Goal: Information Seeking & Learning: Compare options

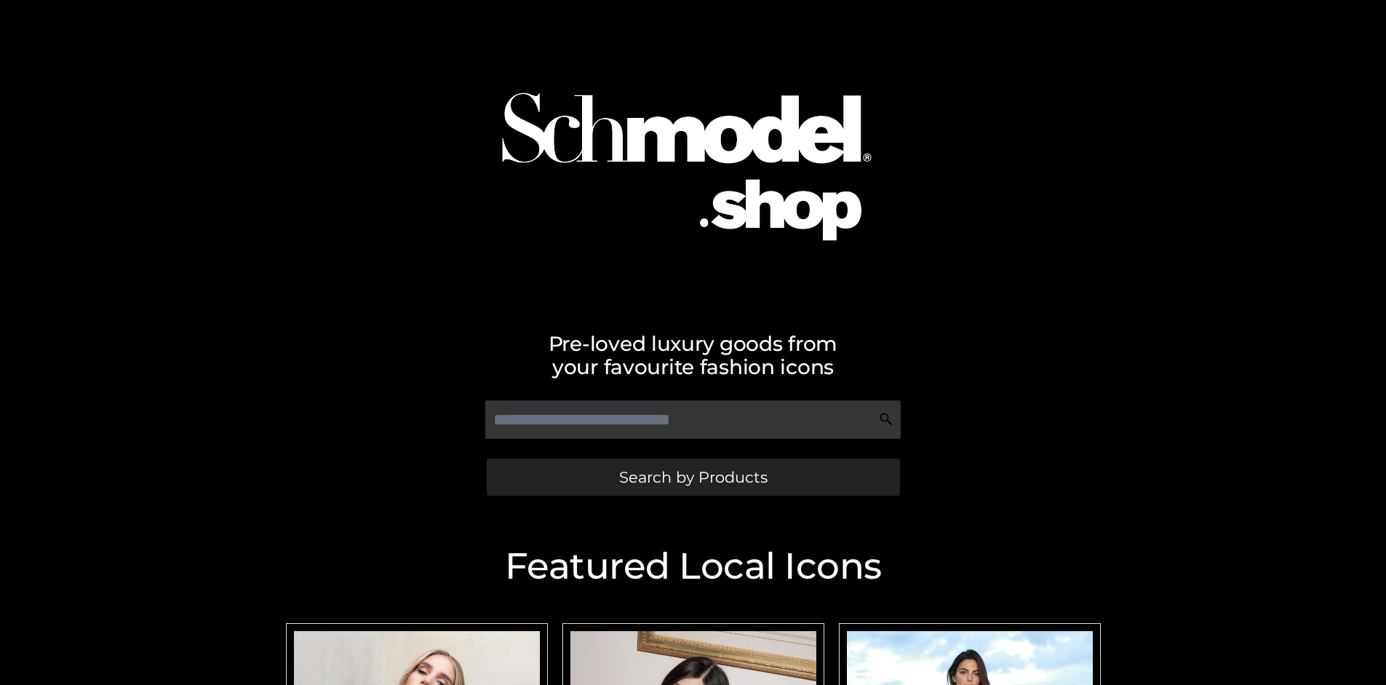
click at [693, 477] on span "Search by Products" at bounding box center [693, 476] width 148 height 15
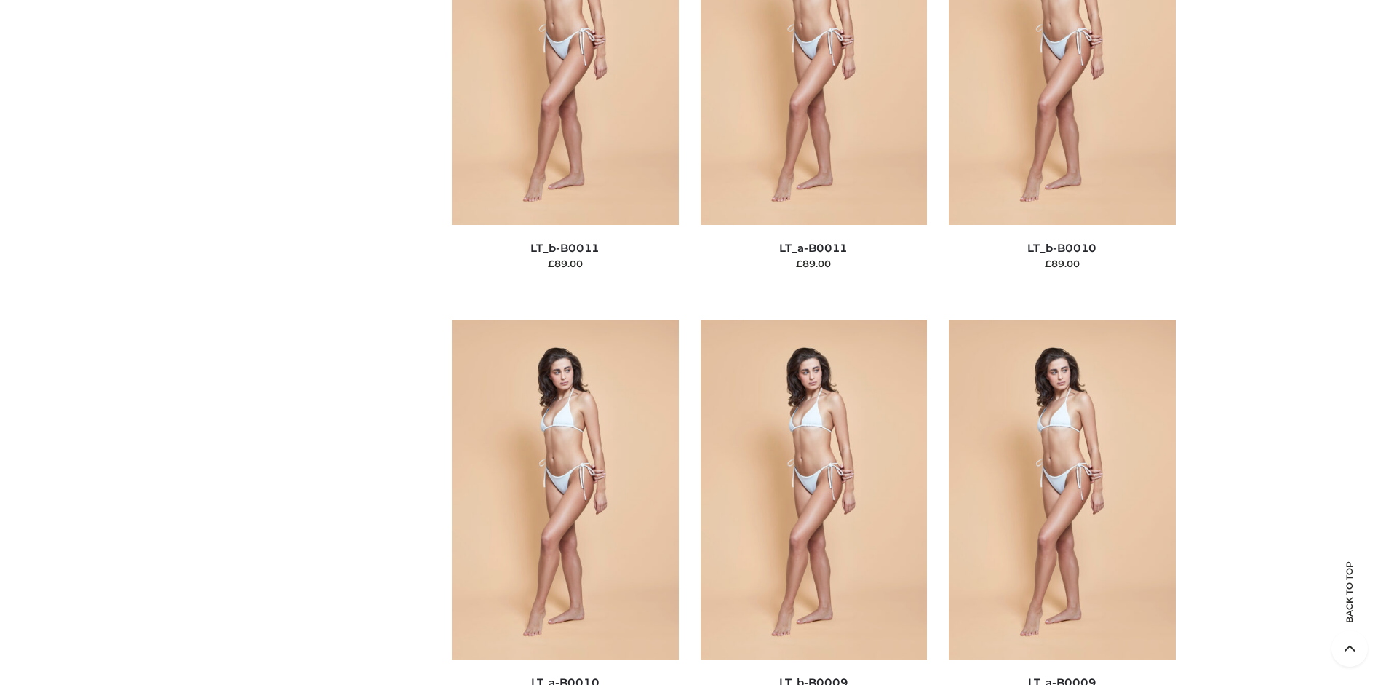
scroll to position [220, 0]
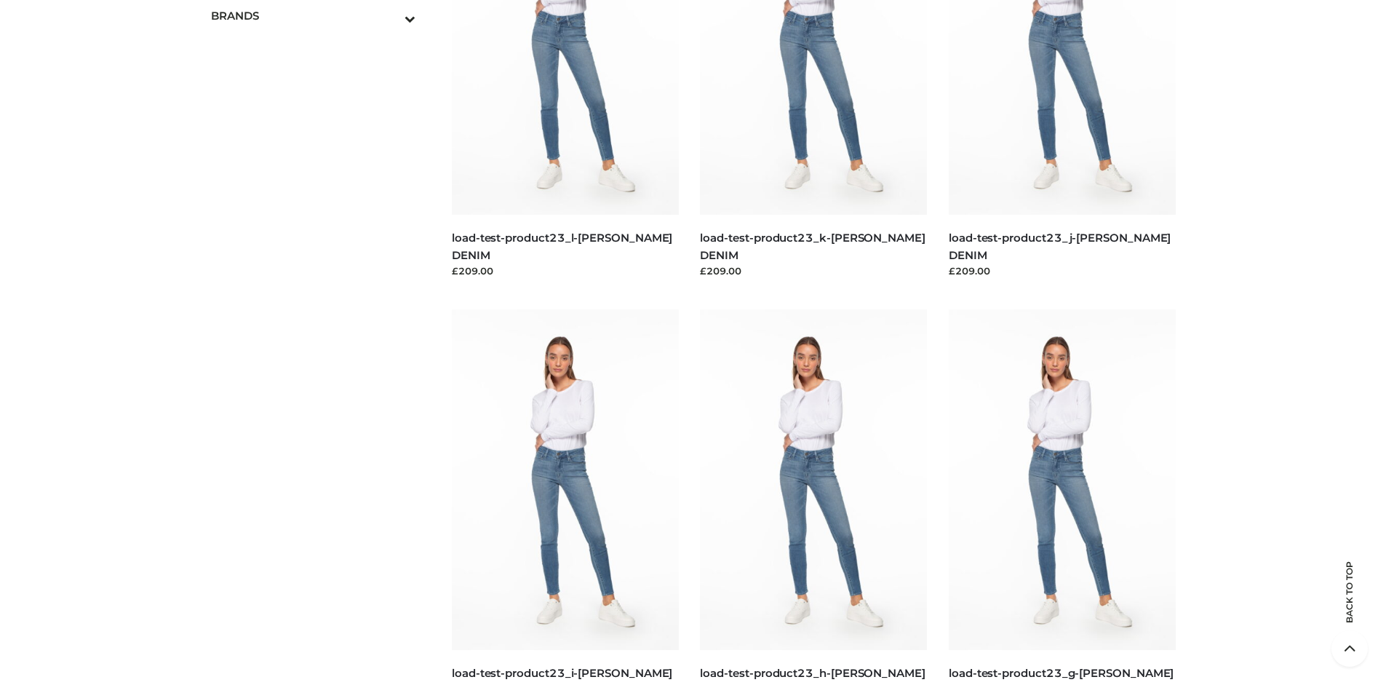
click at [390, 15] on icon "Toggle Submenu" at bounding box center [334, 18] width 163 height 17
click at [320, 47] on span "OPP SWIMWEAR" at bounding box center [321, 47] width 191 height 17
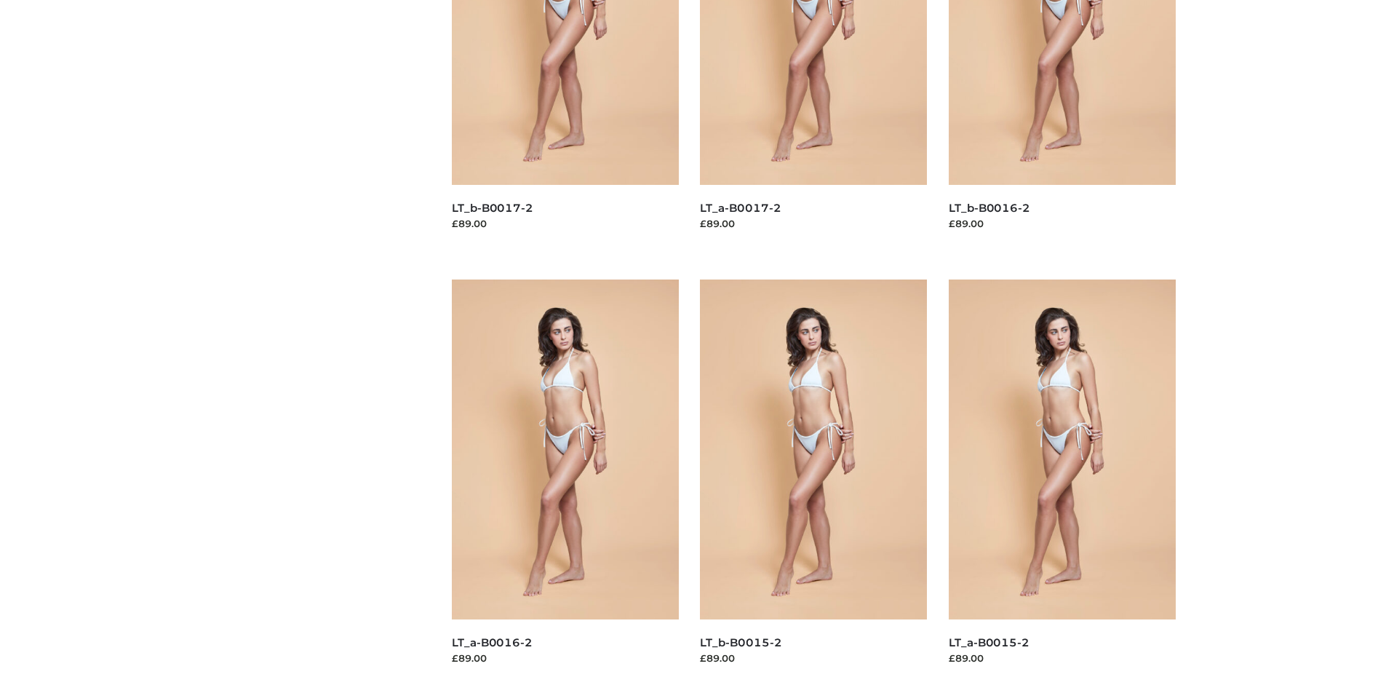
click at [814, 482] on img at bounding box center [813, 449] width 227 height 340
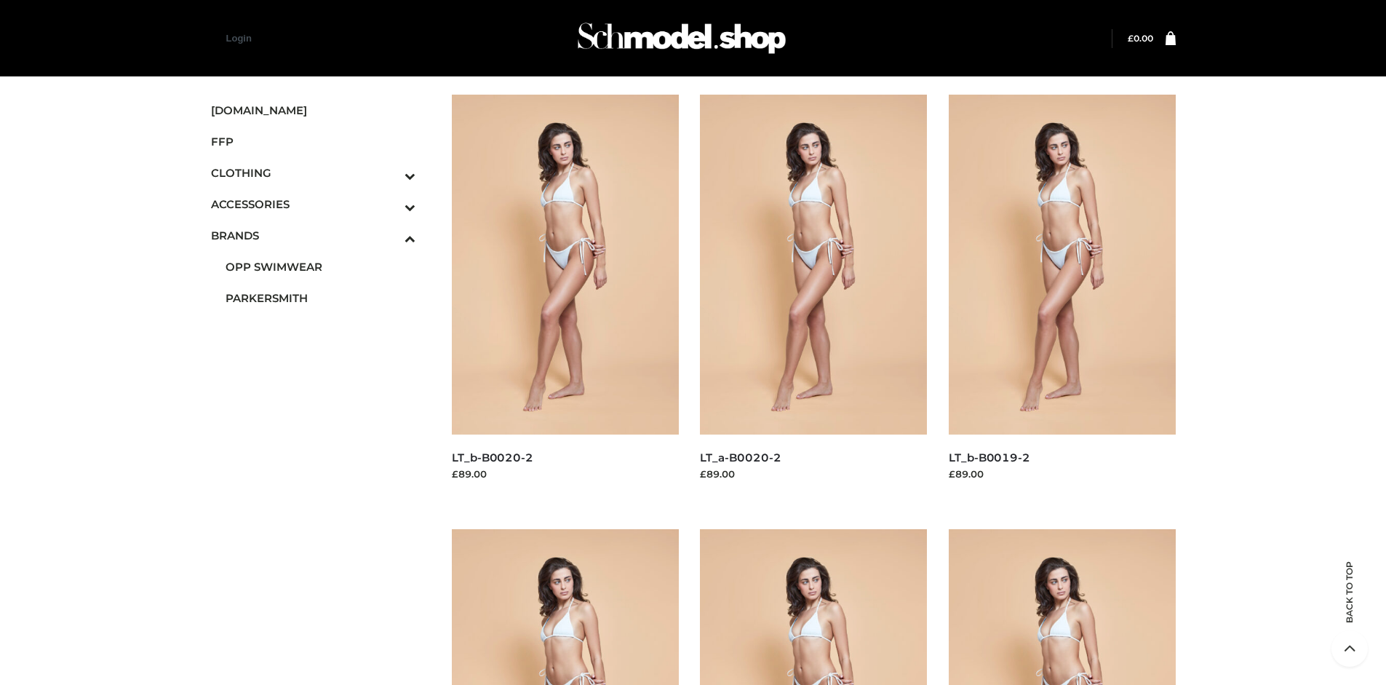
click at [1062, 297] on img at bounding box center [1062, 265] width 227 height 340
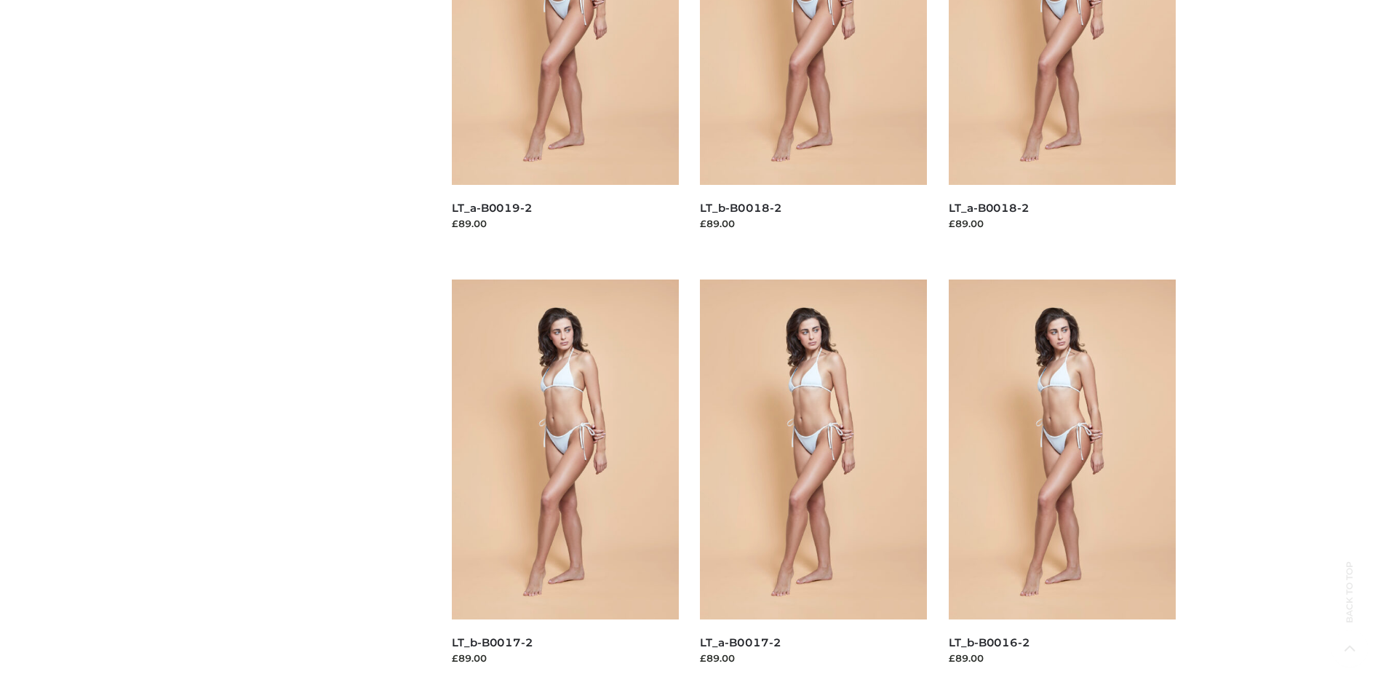
click at [565, 482] on img at bounding box center [565, 449] width 227 height 340
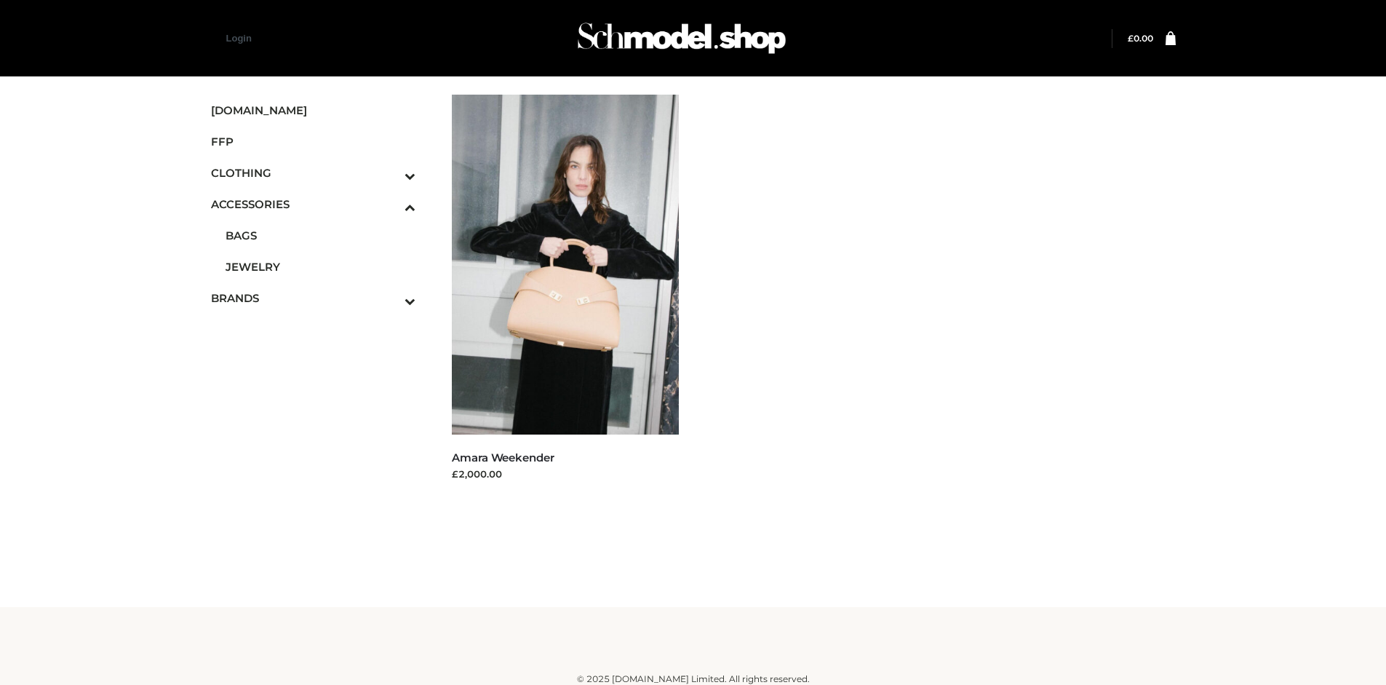
click at [313, 141] on span "FFP" at bounding box center [313, 141] width 205 height 17
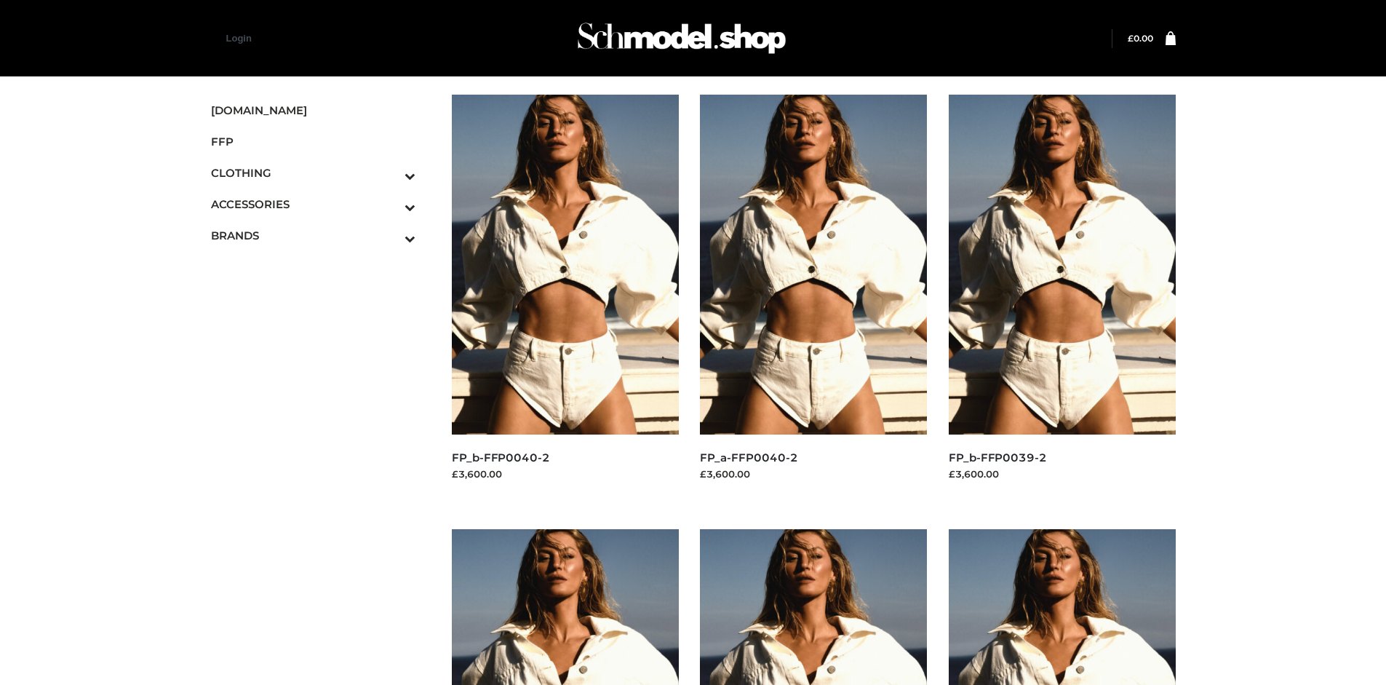
click at [1062, 297] on img at bounding box center [1062, 265] width 227 height 340
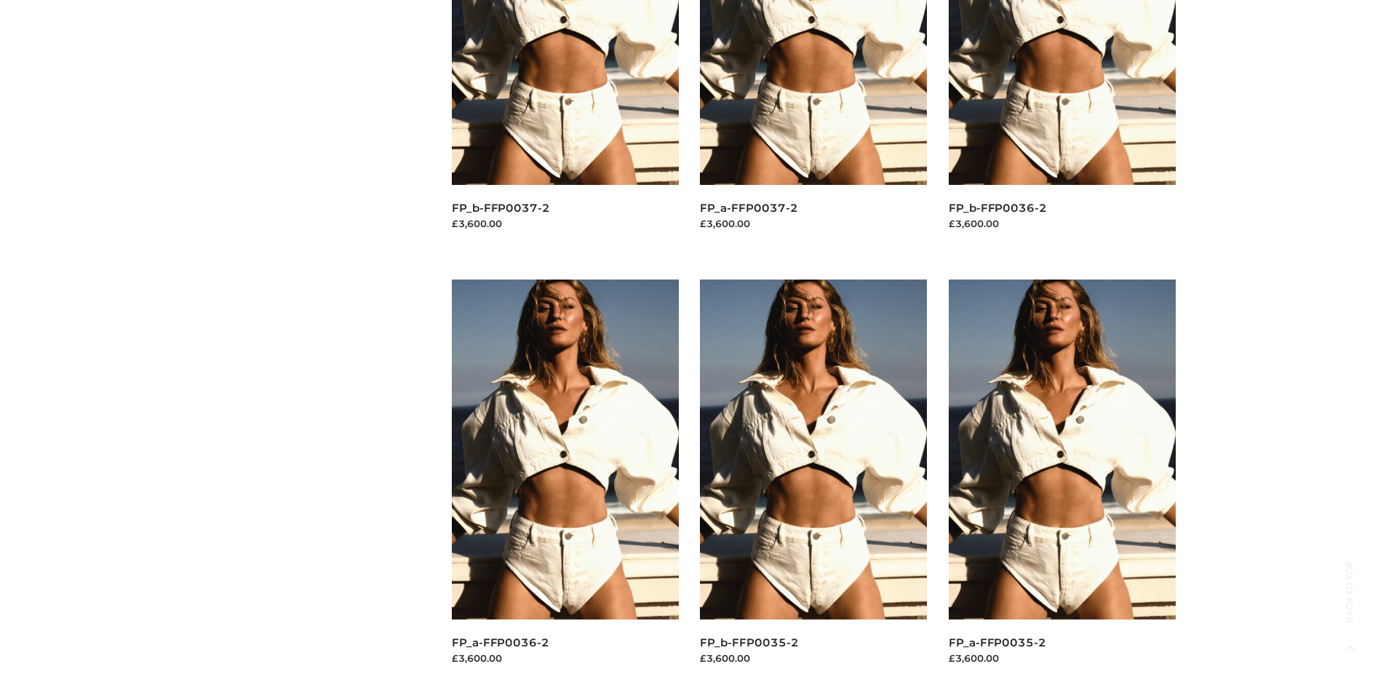
click at [814, 482] on img at bounding box center [813, 449] width 227 height 340
click at [1062, 482] on img at bounding box center [1062, 449] width 227 height 340
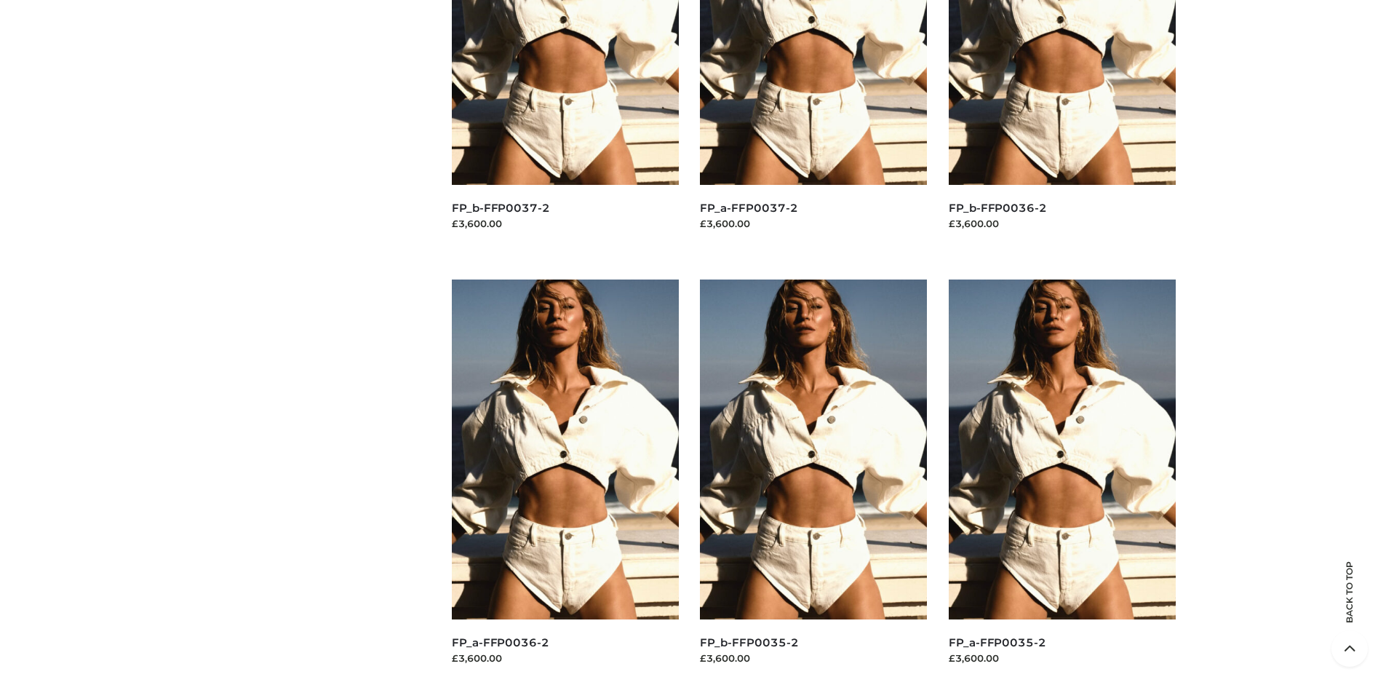
scroll to position [0, 0]
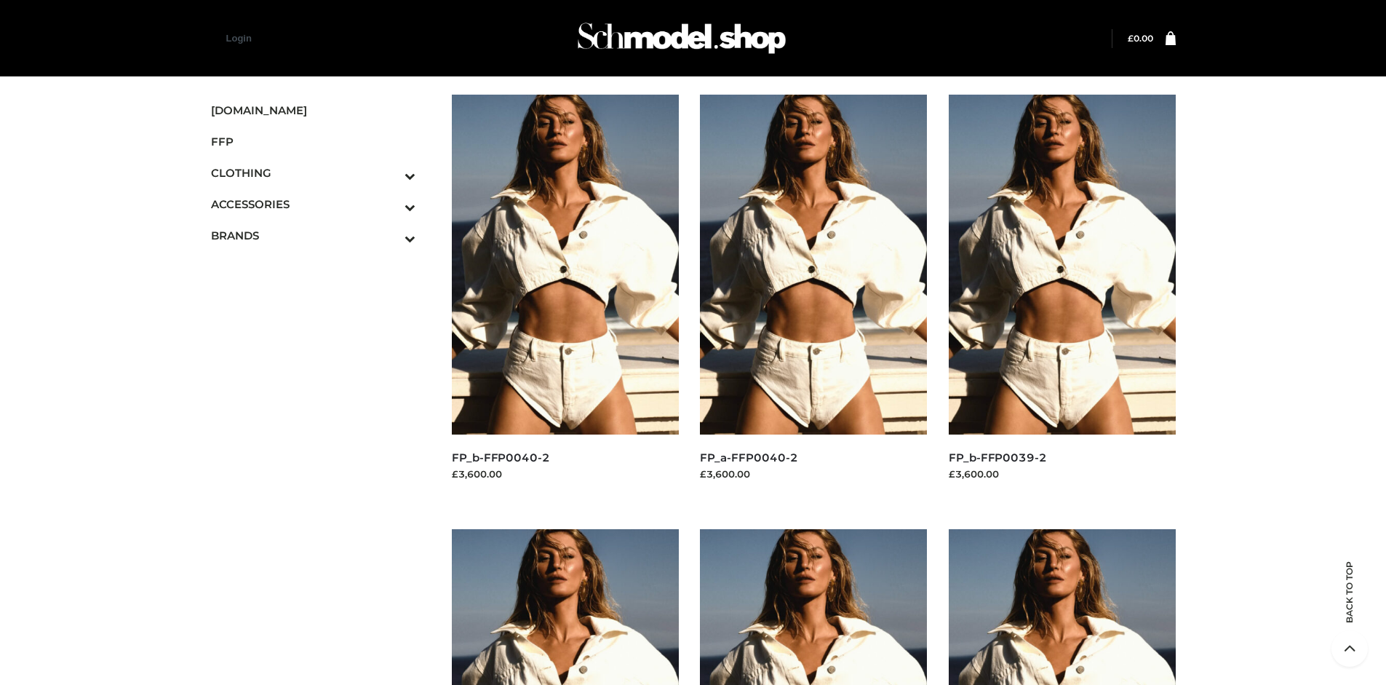
click at [390, 172] on icon "Toggle Submenu" at bounding box center [334, 175] width 163 height 17
click at [320, 235] on span "TOPS" at bounding box center [321, 235] width 191 height 17
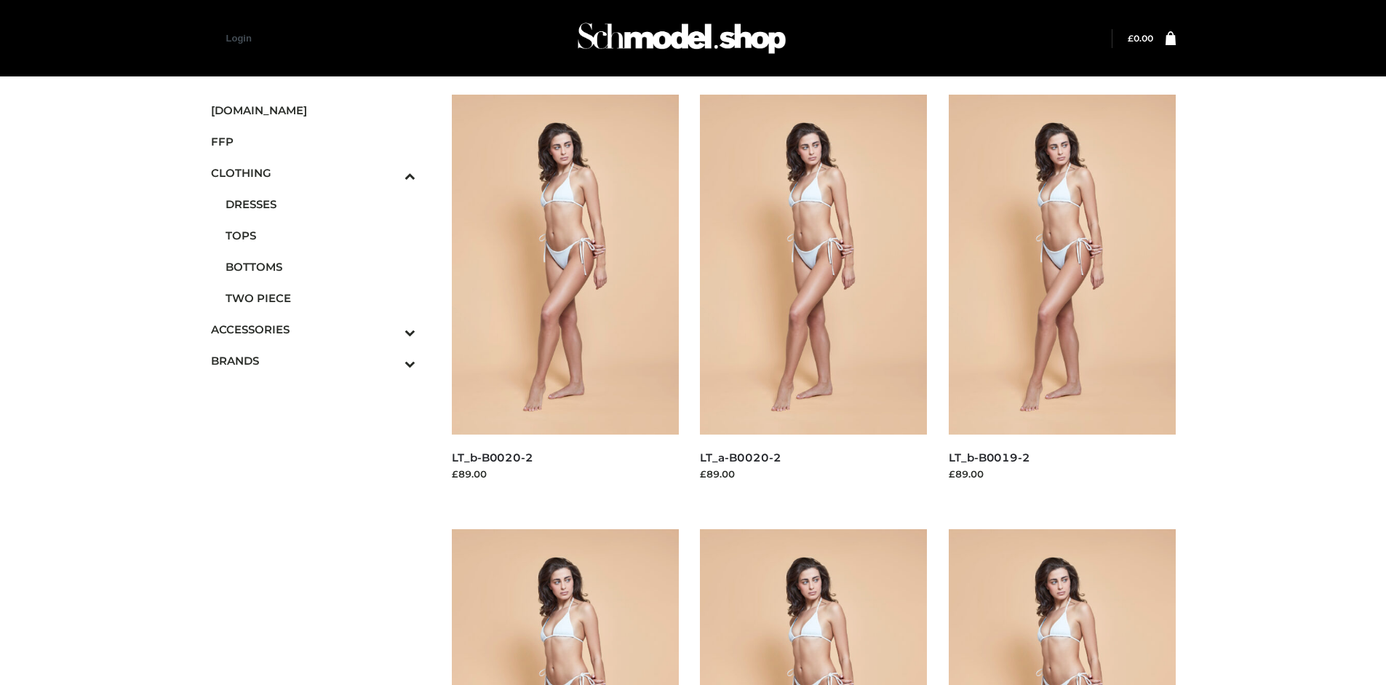
scroll to position [685, 0]
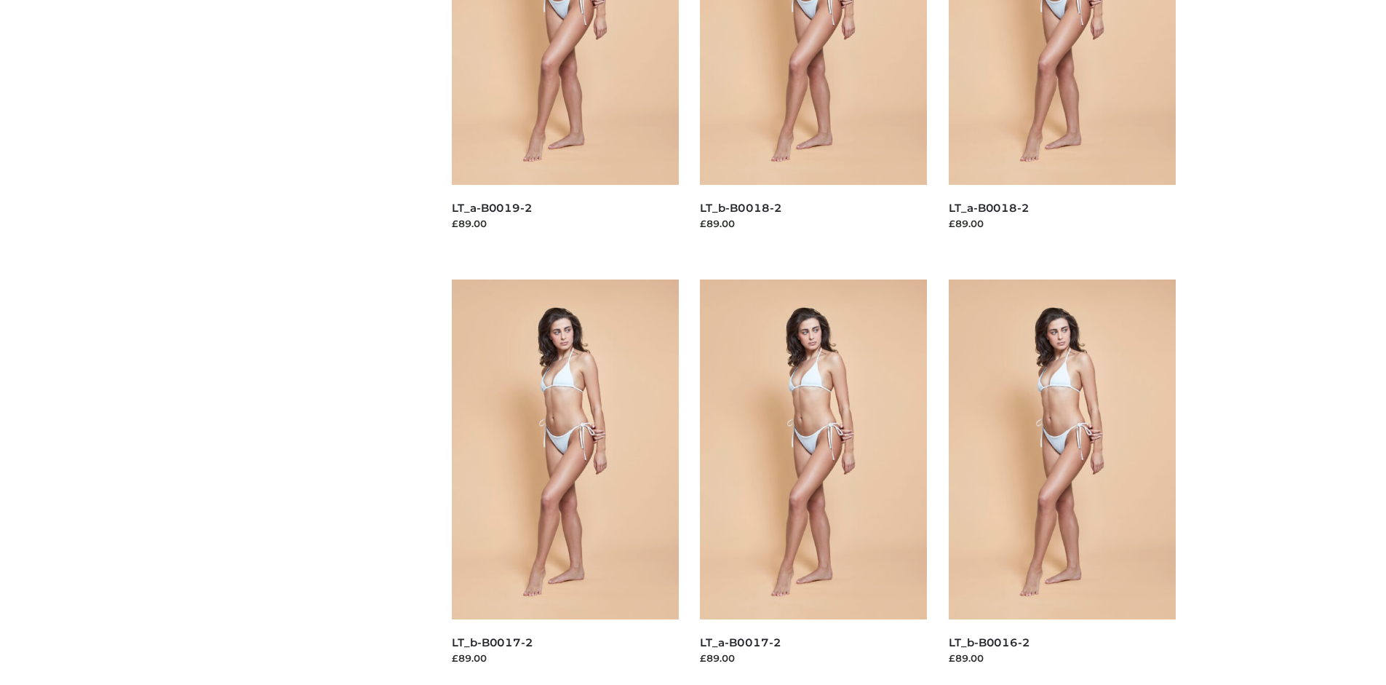
click at [565, 482] on img at bounding box center [565, 449] width 227 height 340
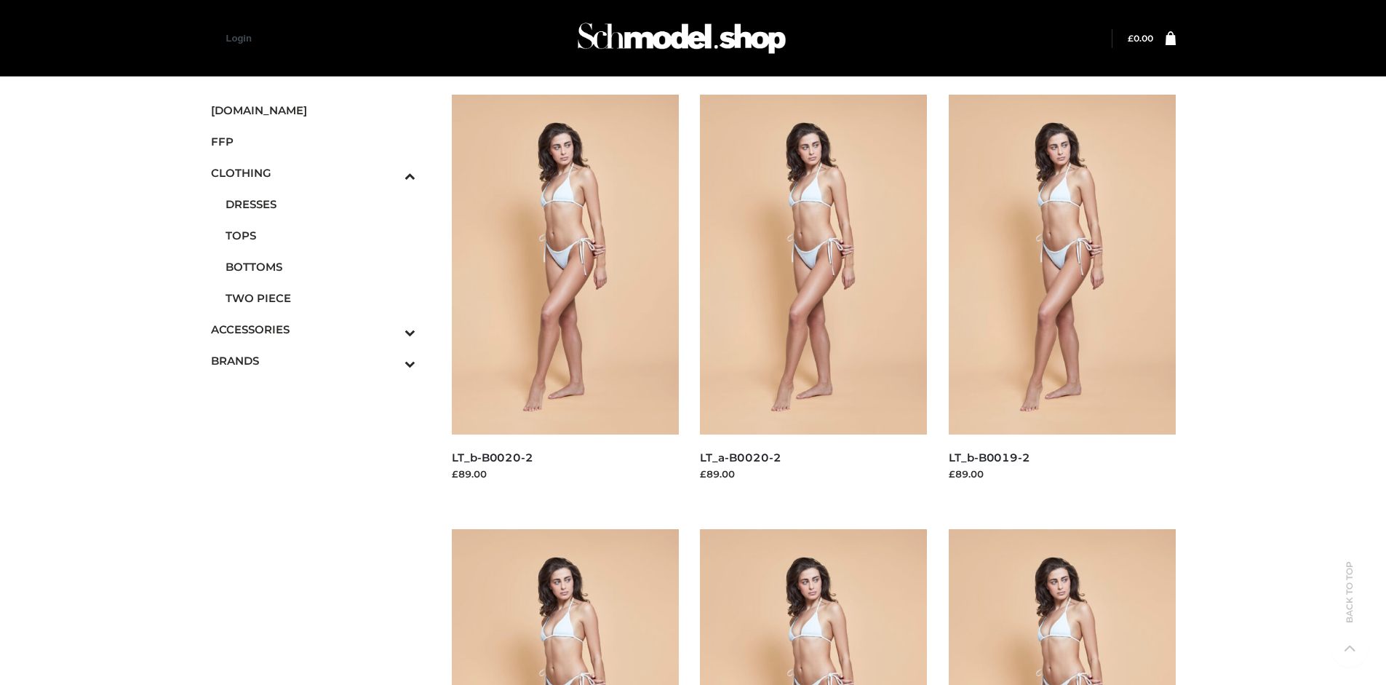
click at [565, 297] on img at bounding box center [565, 265] width 227 height 340
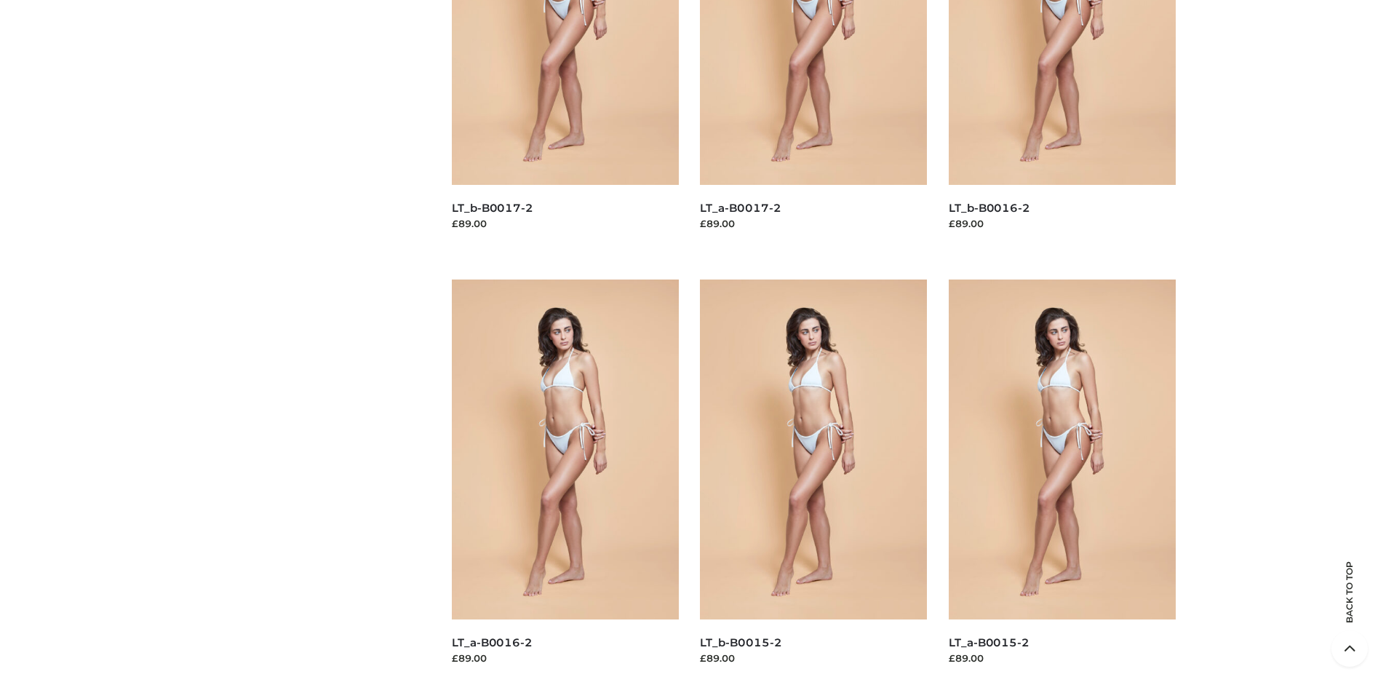
click at [1062, 482] on img at bounding box center [1062, 449] width 227 height 340
